Goal: Transaction & Acquisition: Purchase product/service

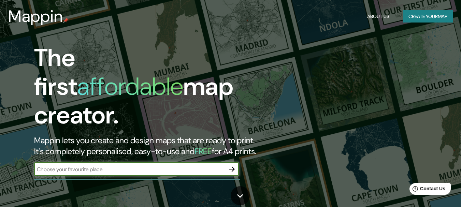
click at [412, 13] on button "Create your map" at bounding box center [428, 16] width 50 height 13
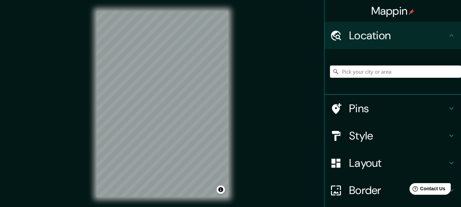
click at [274, 33] on div "Mappin Location Pins Style Layout Border Choose a border. Hint : you can make l…" at bounding box center [230, 109] width 461 height 219
click at [360, 69] on input "Pick your city or area" at bounding box center [395, 72] width 131 height 12
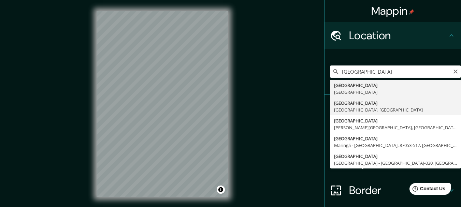
type input "[GEOGRAPHIC_DATA], [GEOGRAPHIC_DATA], [GEOGRAPHIC_DATA]"
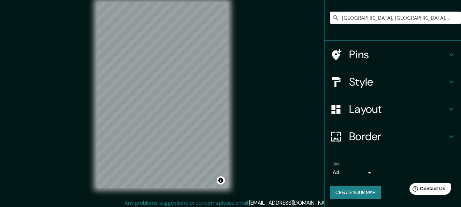
scroll to position [12, 0]
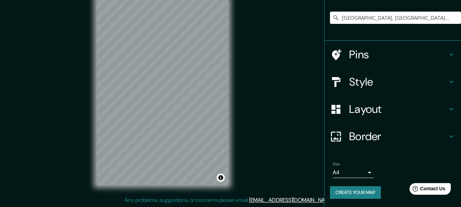
click at [362, 170] on body "Mappin Location [GEOGRAPHIC_DATA], [GEOGRAPHIC_DATA], [GEOGRAPHIC_DATA] Pins St…" at bounding box center [230, 91] width 461 height 207
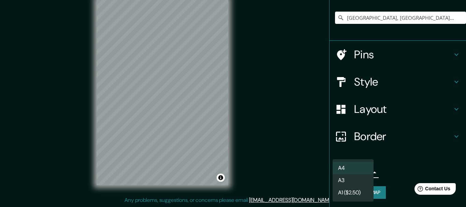
click at [364, 180] on li "A3" at bounding box center [353, 180] width 41 height 12
type input "a4"
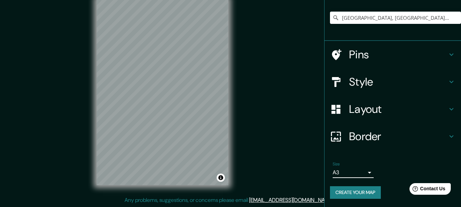
click at [366, 137] on h4 "Border" at bounding box center [398, 137] width 98 height 14
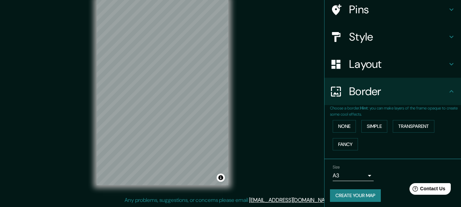
scroll to position [43, 0]
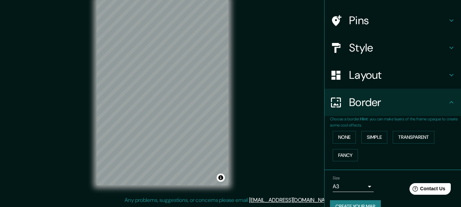
click at [375, 162] on div "None Simple Transparent Fancy" at bounding box center [395, 146] width 131 height 36
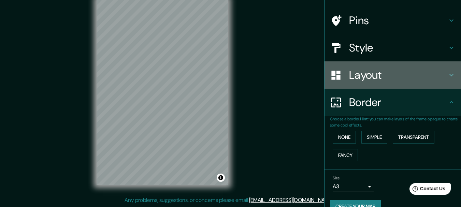
click at [377, 82] on h4 "Layout" at bounding box center [398, 75] width 98 height 14
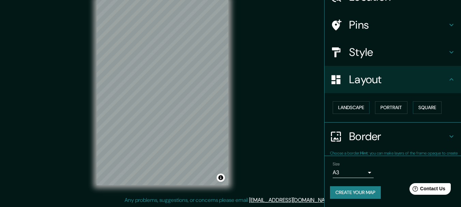
scroll to position [38, 0]
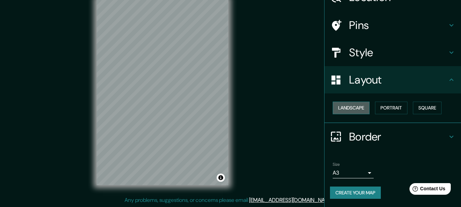
click at [352, 111] on button "Landscape" at bounding box center [351, 108] width 37 height 13
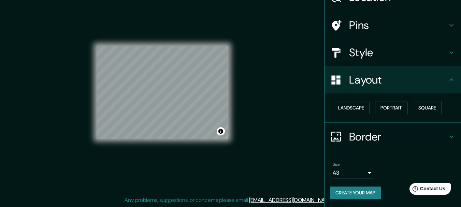
click at [385, 108] on button "Portrait" at bounding box center [391, 108] width 32 height 13
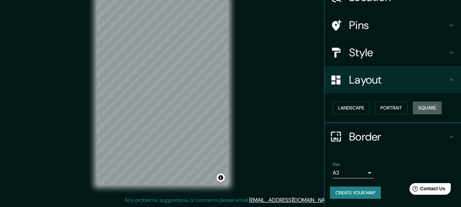
click at [427, 111] on button "Square" at bounding box center [427, 108] width 29 height 13
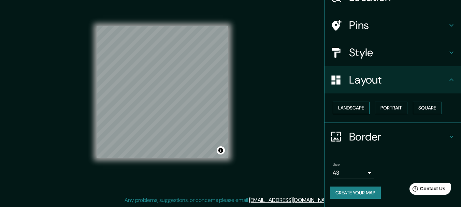
click at [356, 104] on button "Landscape" at bounding box center [351, 108] width 37 height 13
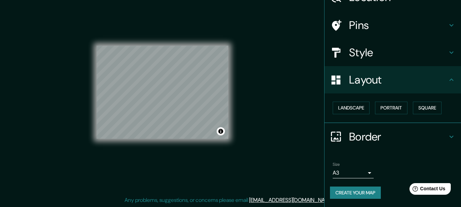
click at [376, 55] on h4 "Style" at bounding box center [398, 53] width 98 height 14
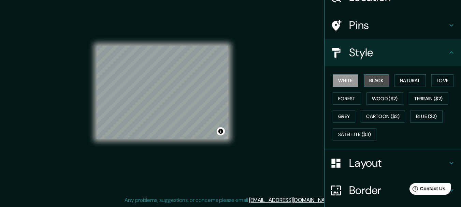
click at [368, 80] on button "Black" at bounding box center [377, 80] width 26 height 13
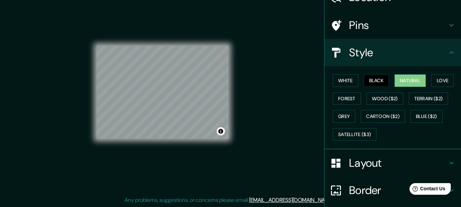
click at [400, 83] on button "Natural" at bounding box center [410, 80] width 31 height 13
click at [442, 79] on button "Love" at bounding box center [443, 80] width 23 height 13
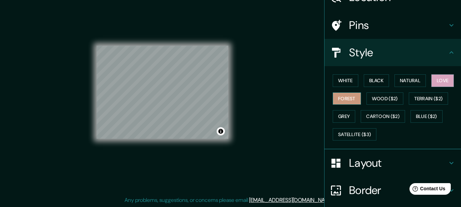
click at [350, 99] on button "Forest" at bounding box center [347, 99] width 28 height 13
click at [340, 115] on button "Grey" at bounding box center [344, 116] width 23 height 13
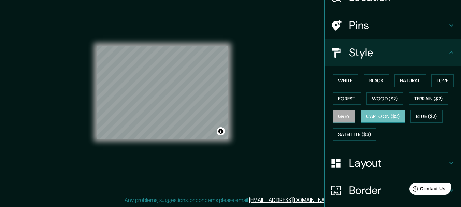
click at [378, 116] on button "Cartoon ($2)" at bounding box center [383, 116] width 44 height 13
click at [415, 85] on button "Natural" at bounding box center [410, 80] width 31 height 13
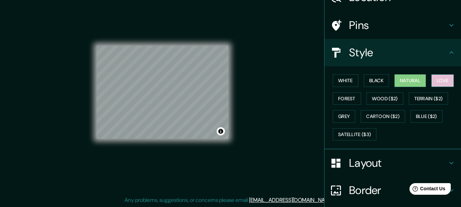
click at [437, 85] on button "Love" at bounding box center [443, 80] width 23 height 13
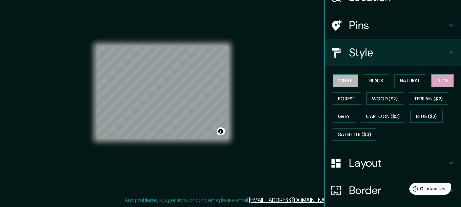
click at [351, 82] on button "White" at bounding box center [346, 80] width 26 height 13
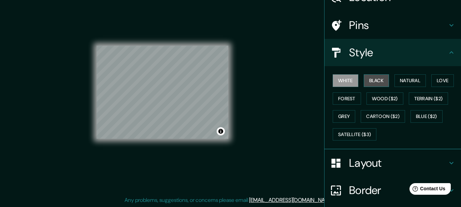
click at [368, 82] on button "Black" at bounding box center [377, 80] width 26 height 13
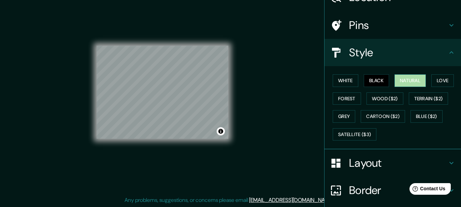
click at [402, 82] on button "Natural" at bounding box center [410, 80] width 31 height 13
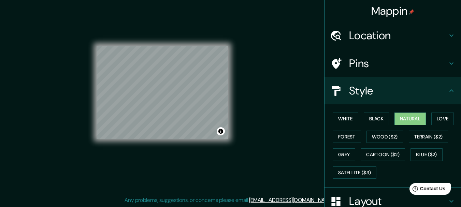
click at [448, 90] on icon at bounding box center [452, 91] width 8 height 8
click at [448, 89] on icon at bounding box center [452, 91] width 8 height 8
click at [448, 91] on icon at bounding box center [452, 91] width 8 height 8
click at [452, 65] on div "Pins" at bounding box center [393, 63] width 137 height 27
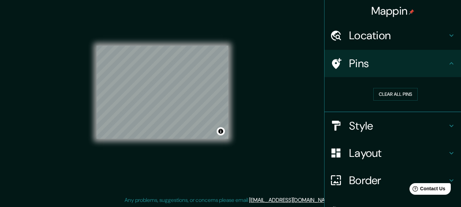
click at [452, 65] on div "Pins" at bounding box center [393, 63] width 137 height 27
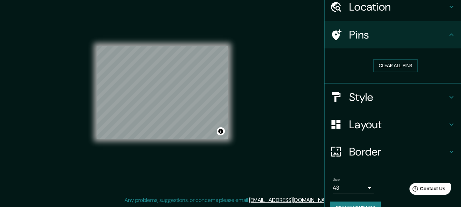
scroll to position [44, 0]
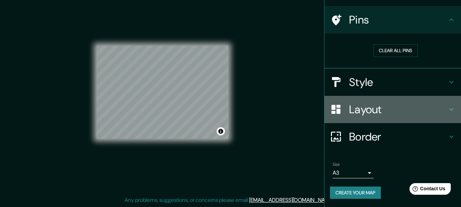
click at [448, 111] on icon at bounding box center [452, 109] width 8 height 8
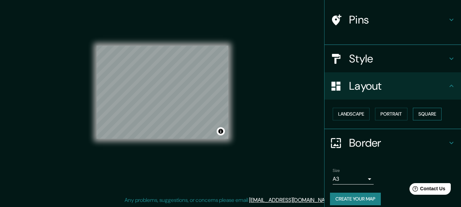
scroll to position [38, 0]
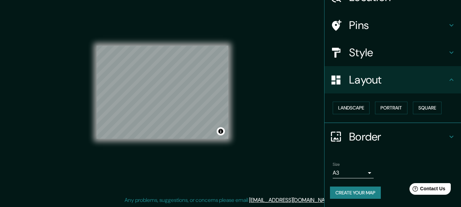
click at [440, 134] on h4 "Border" at bounding box center [398, 137] width 98 height 14
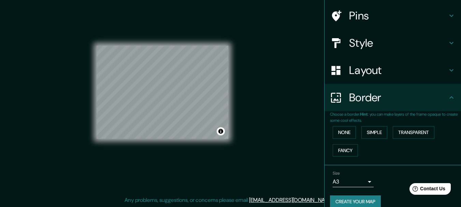
scroll to position [57, 0]
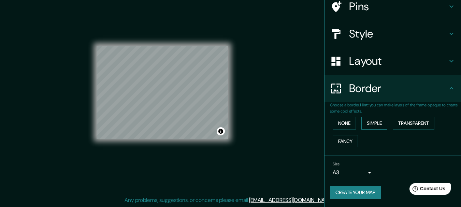
click at [379, 126] on button "Simple" at bounding box center [375, 123] width 26 height 13
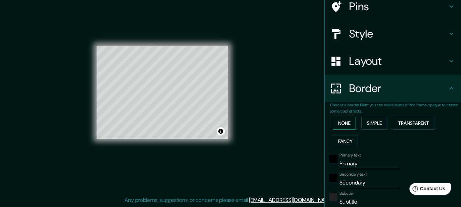
click at [348, 122] on button "None" at bounding box center [344, 123] width 23 height 13
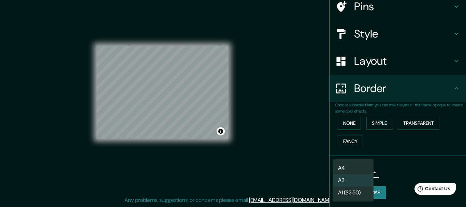
click at [366, 173] on body "Mappin Location [GEOGRAPHIC_DATA], [GEOGRAPHIC_DATA], [GEOGRAPHIC_DATA] Pins St…" at bounding box center [233, 91] width 466 height 207
click at [404, 172] on div at bounding box center [233, 103] width 466 height 207
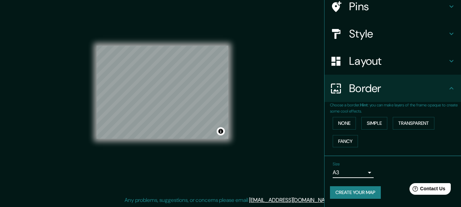
click at [392, 174] on div "Size A3 a4" at bounding box center [393, 170] width 126 height 22
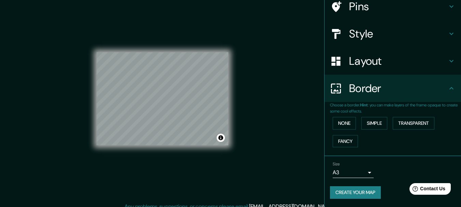
scroll to position [0, 0]
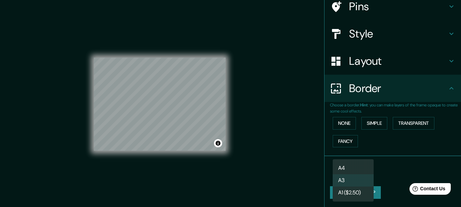
click at [363, 172] on body "Mappin Location [GEOGRAPHIC_DATA], [GEOGRAPHIC_DATA], [GEOGRAPHIC_DATA] Pins St…" at bounding box center [230, 103] width 461 height 207
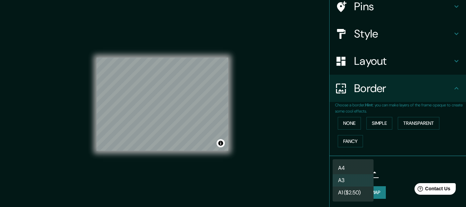
click at [412, 168] on div at bounding box center [233, 103] width 466 height 207
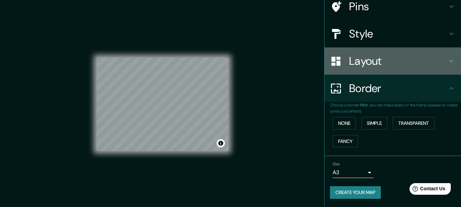
click at [376, 56] on h4 "Layout" at bounding box center [398, 61] width 98 height 14
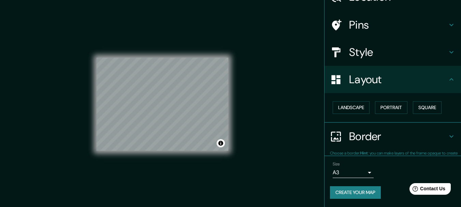
scroll to position [38, 0]
click at [390, 107] on button "Portrait" at bounding box center [391, 108] width 32 height 13
